Goal: Task Accomplishment & Management: Use online tool/utility

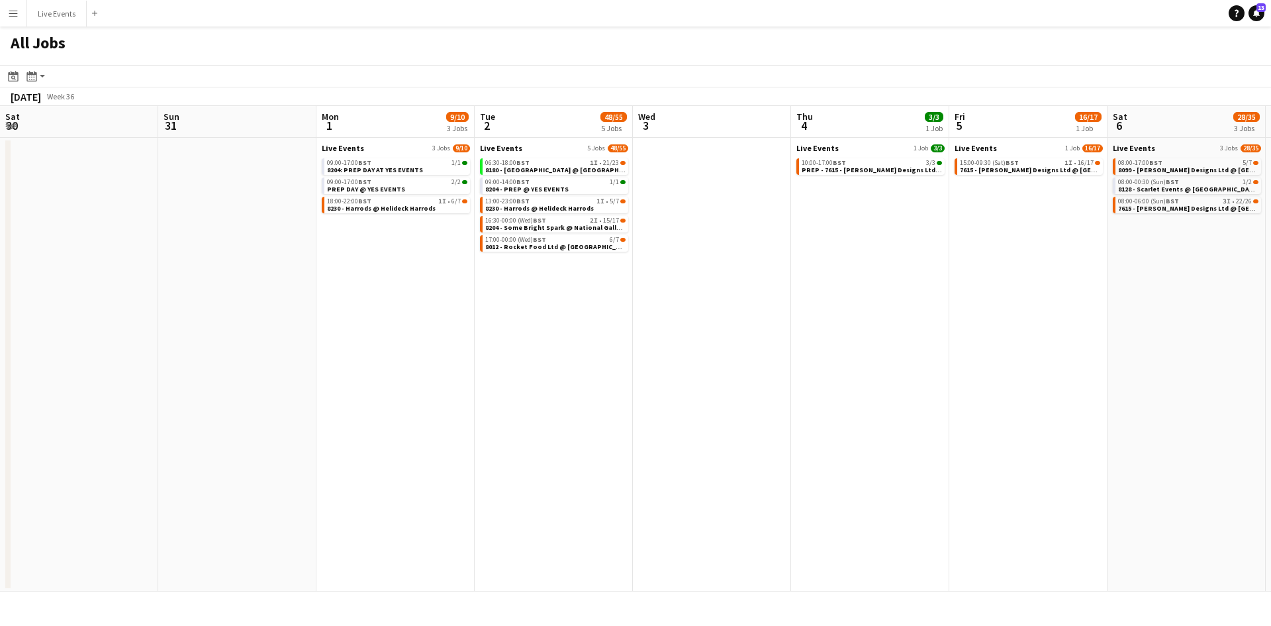
scroll to position [0, 566]
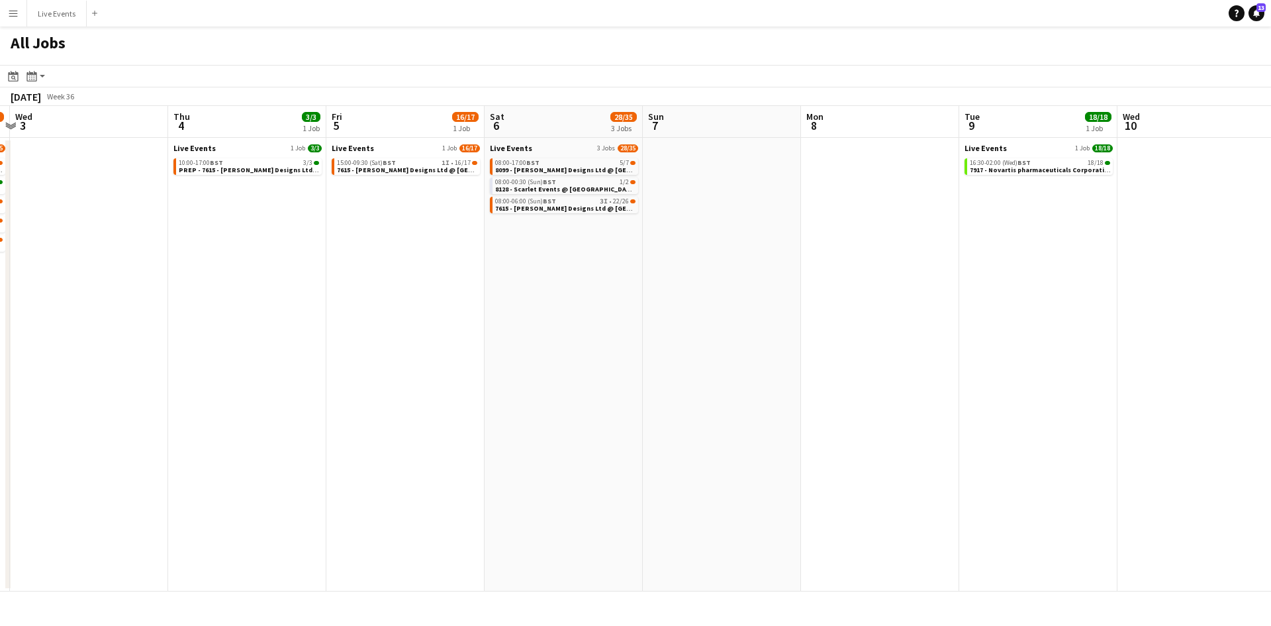
drag, startPoint x: 842, startPoint y: 356, endPoint x: 308, endPoint y: 308, distance: 535.7
click at [308, 308] on app-calendar-viewport "Sat 30 Sun 31 Mon 1 9/10 3 Jobs Tue 2 48/55 5 Jobs Wed 3 Thu 4 3/3 1 Job Fri 5 …" at bounding box center [635, 348] width 1271 height 485
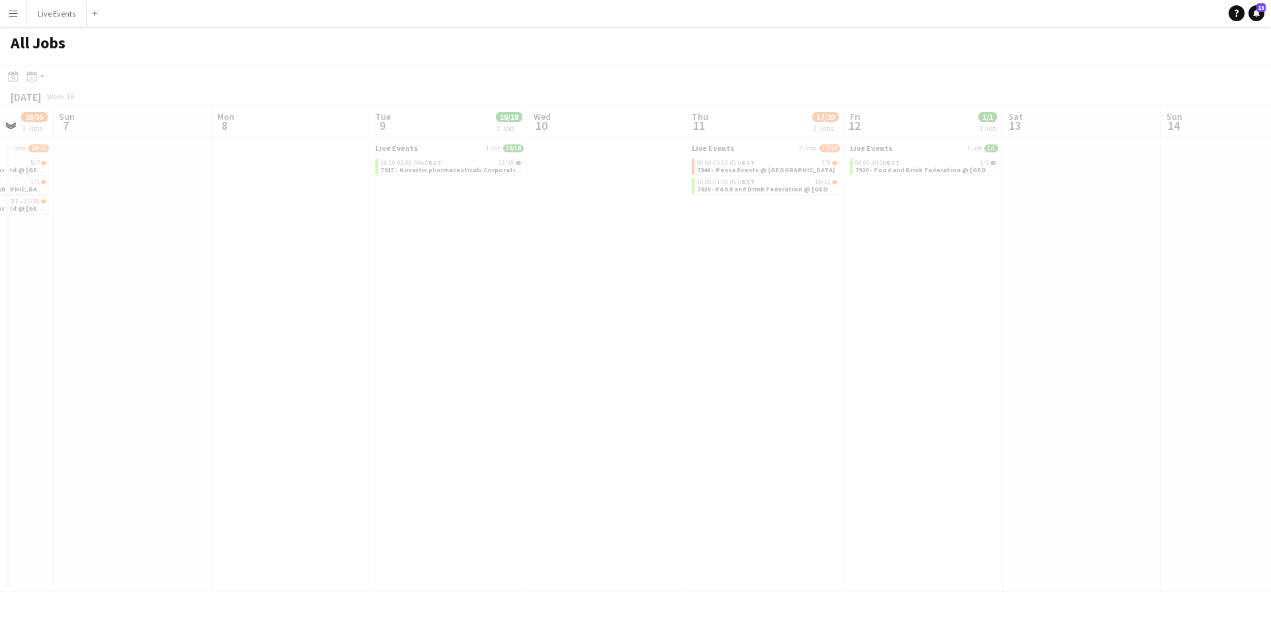
drag, startPoint x: 660, startPoint y: 299, endPoint x: 295, endPoint y: 274, distance: 365.6
click at [293, 274] on app-all-jobs "All Jobs Date picker AUG 2025 AUG 2025 Monday M Tuesday T Wednesday W Thursday …" at bounding box center [635, 308] width 1271 height 565
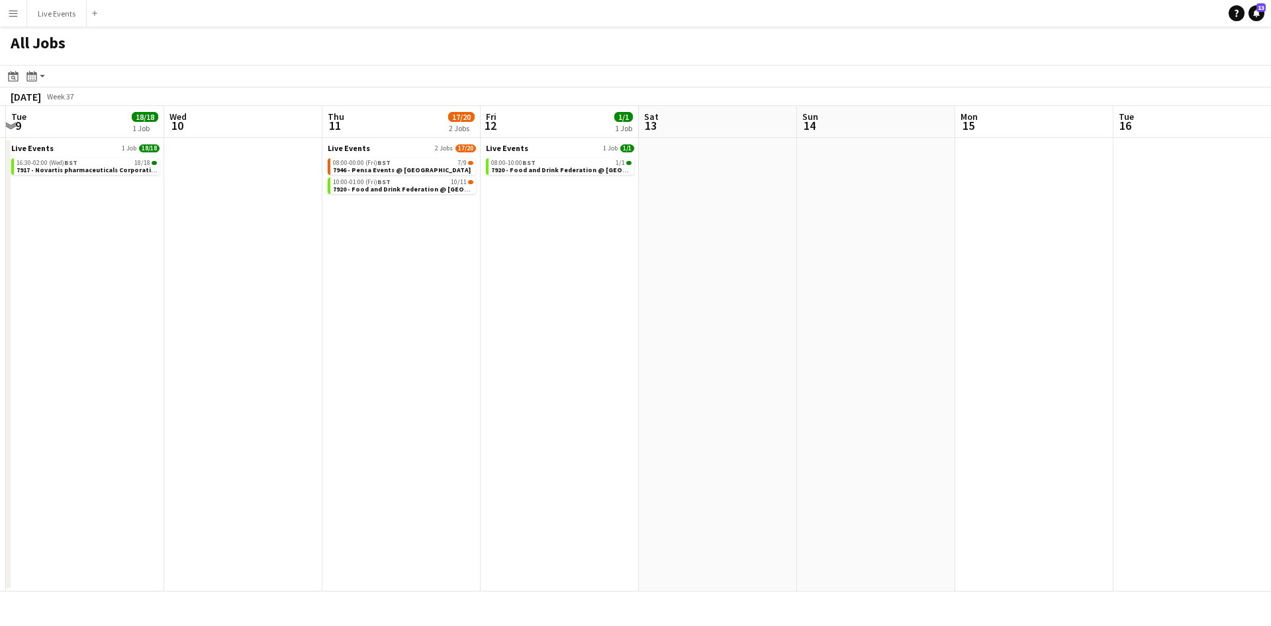
drag, startPoint x: 467, startPoint y: 289, endPoint x: 173, endPoint y: 261, distance: 295.9
click at [173, 262] on app-calendar-viewport "Sat 6 28/35 3 Jobs Sun 7 Mon 8 Tue 9 18/18 1 Job Wed 10 Thu 11 17/20 2 Jobs Fri…" at bounding box center [635, 348] width 1271 height 485
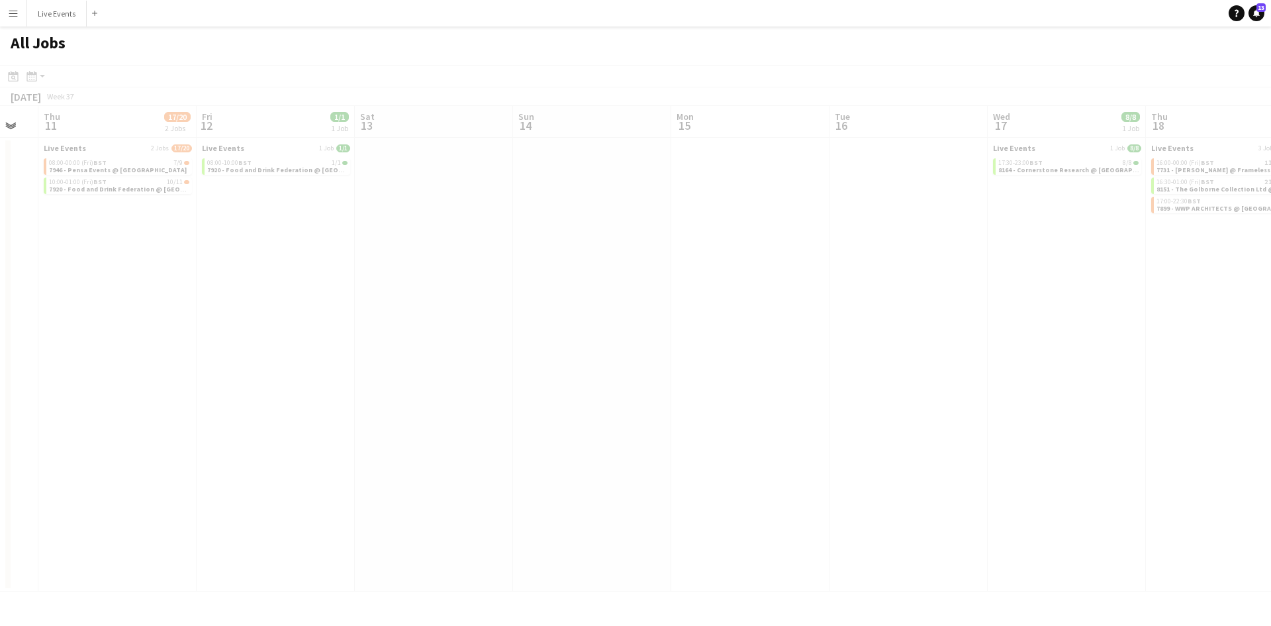
drag, startPoint x: 676, startPoint y: 304, endPoint x: 521, endPoint y: 307, distance: 154.9
click at [373, 298] on app-all-jobs "All Jobs Date picker AUG 2025 AUG 2025 Monday M Tuesday T Wednesday W Thursday …" at bounding box center [635, 308] width 1271 height 565
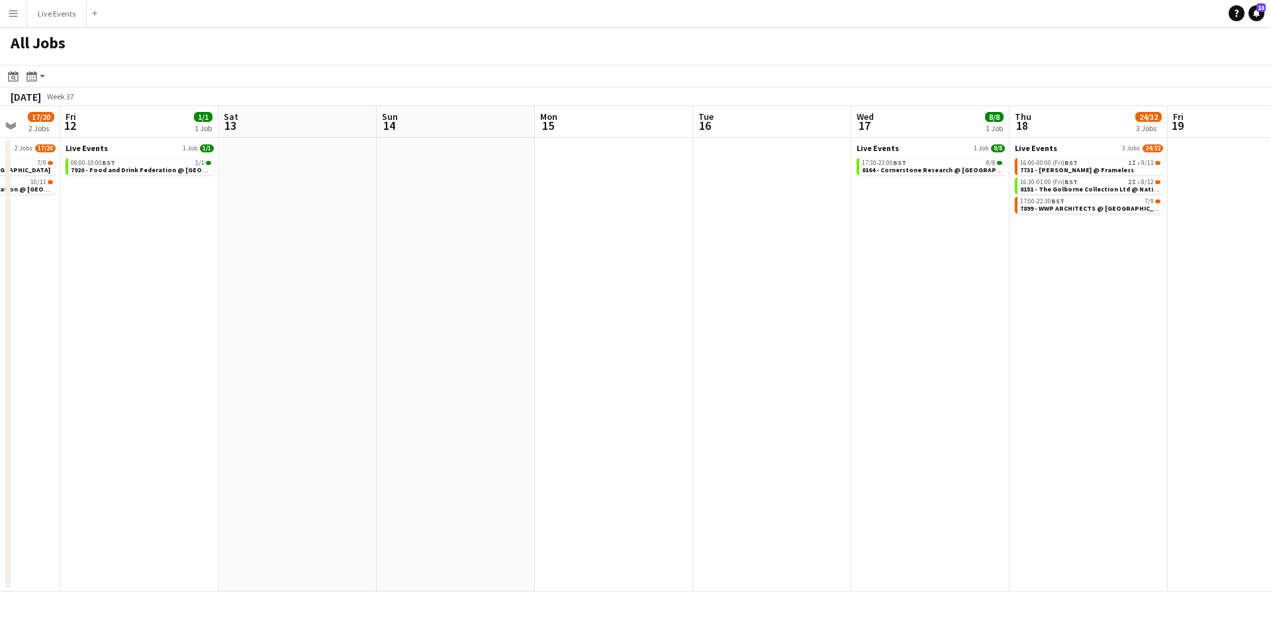
drag, startPoint x: 774, startPoint y: 297, endPoint x: 543, endPoint y: 285, distance: 231.4
click at [534, 289] on app-calendar-viewport "Mon 8 Tue 9 18/18 1 Job Wed 10 Thu 11 17/20 2 Jobs Fri 12 1/1 1 Job Sat 13 Sun …" at bounding box center [635, 348] width 1271 height 485
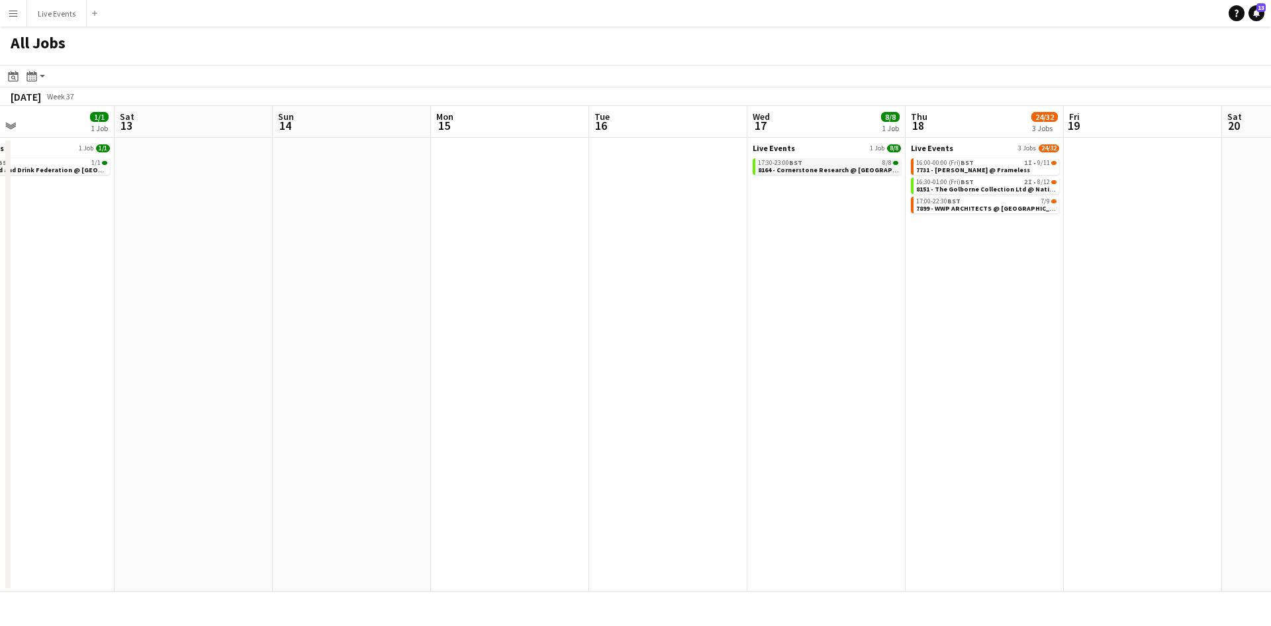
click at [849, 165] on div "17:30-23:00 BST 8/8" at bounding box center [828, 163] width 140 height 7
